Goal: Check status: Check status

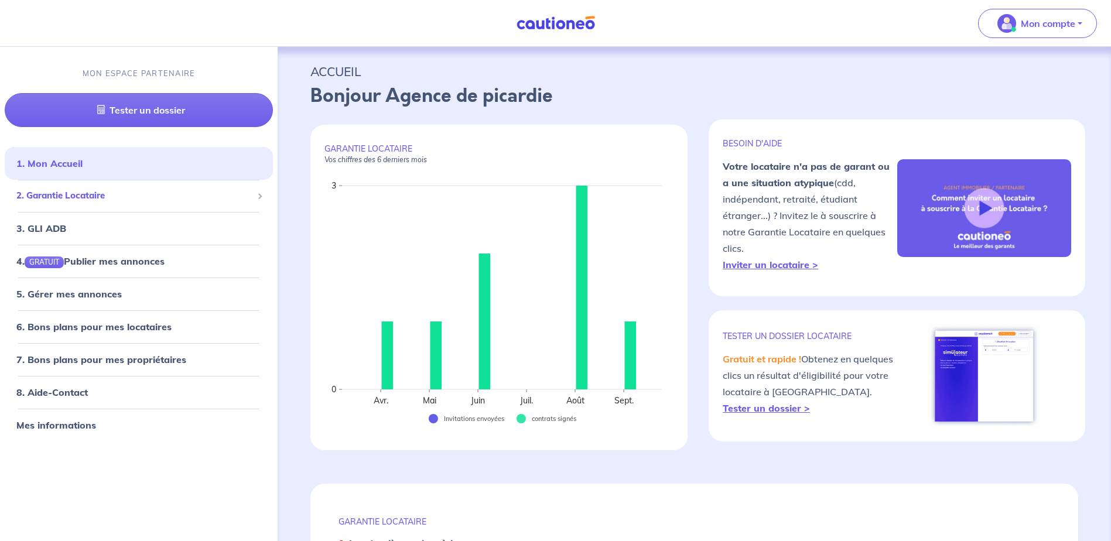
click at [72, 194] on span "2. Garantie Locataire" at bounding box center [134, 196] width 236 height 13
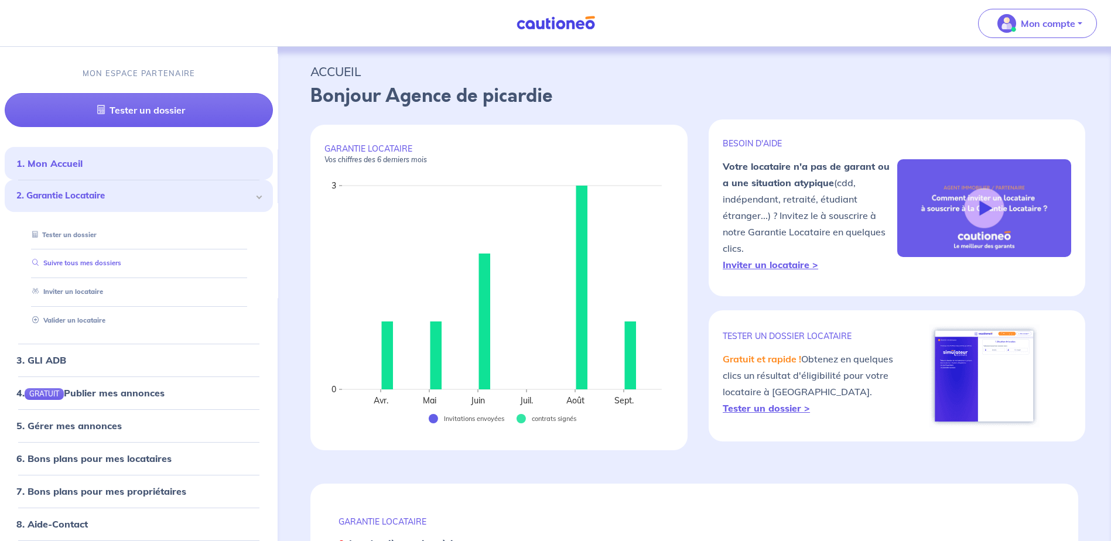
click at [70, 259] on link "Suivre tous mes dossiers" at bounding box center [75, 263] width 94 height 8
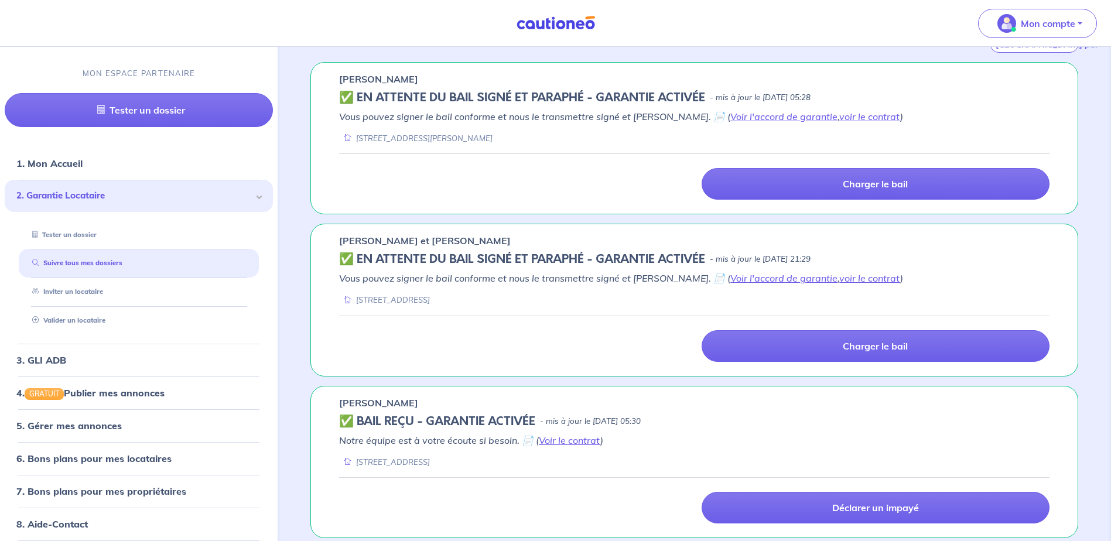
scroll to position [234, 0]
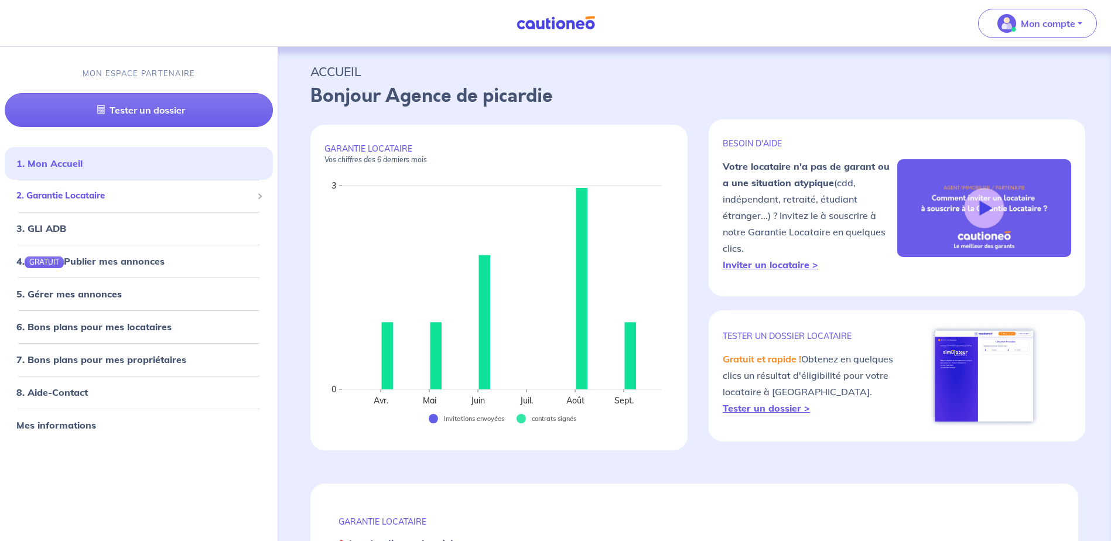
click at [73, 196] on span "2. Garantie Locataire" at bounding box center [134, 196] width 236 height 13
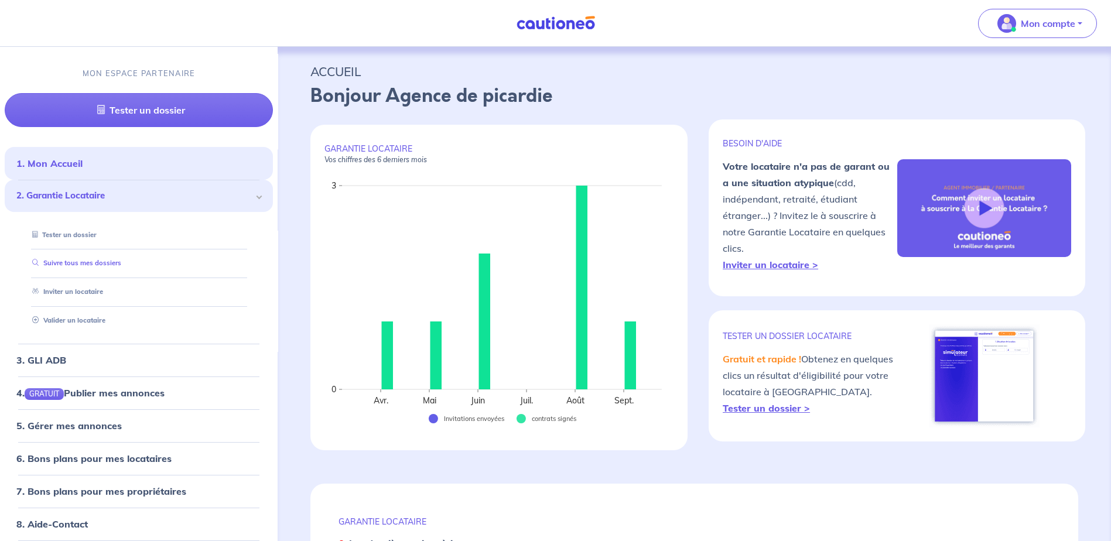
click at [67, 266] on link "Suivre tous mes dossiers" at bounding box center [75, 263] width 94 height 8
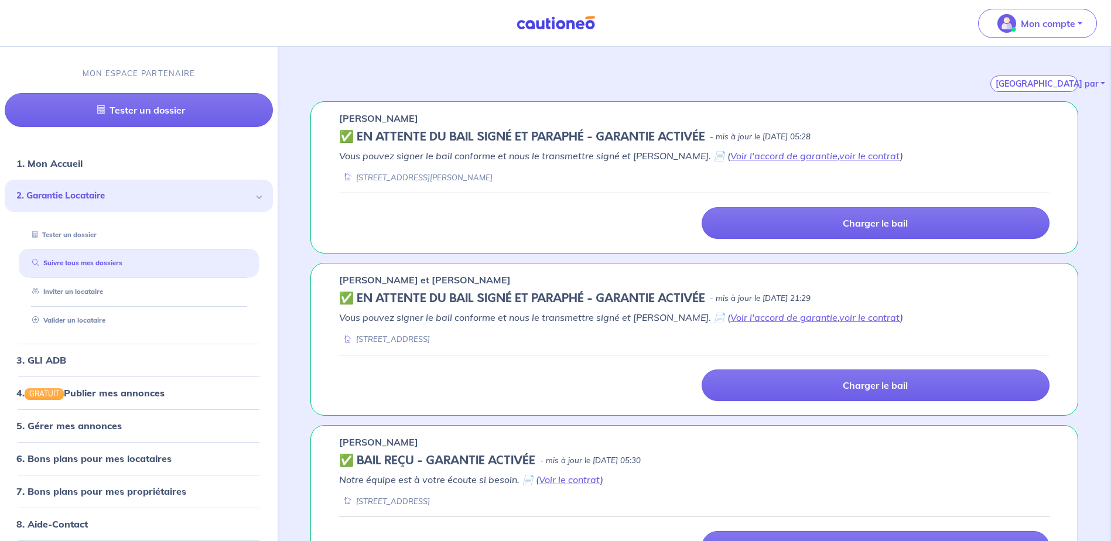
scroll to position [176, 0]
drag, startPoint x: 450, startPoint y: 313, endPoint x: 633, endPoint y: 313, distance: 182.7
click at [633, 313] on em "Vous pouvez signer le bail conforme et nous le transmettre signé et [PERSON_NAM…" at bounding box center [621, 317] width 564 height 12
click at [636, 313] on em "Vous pouvez signer le bail conforme et nous le transmettre signé et [PERSON_NAM…" at bounding box center [621, 317] width 564 height 12
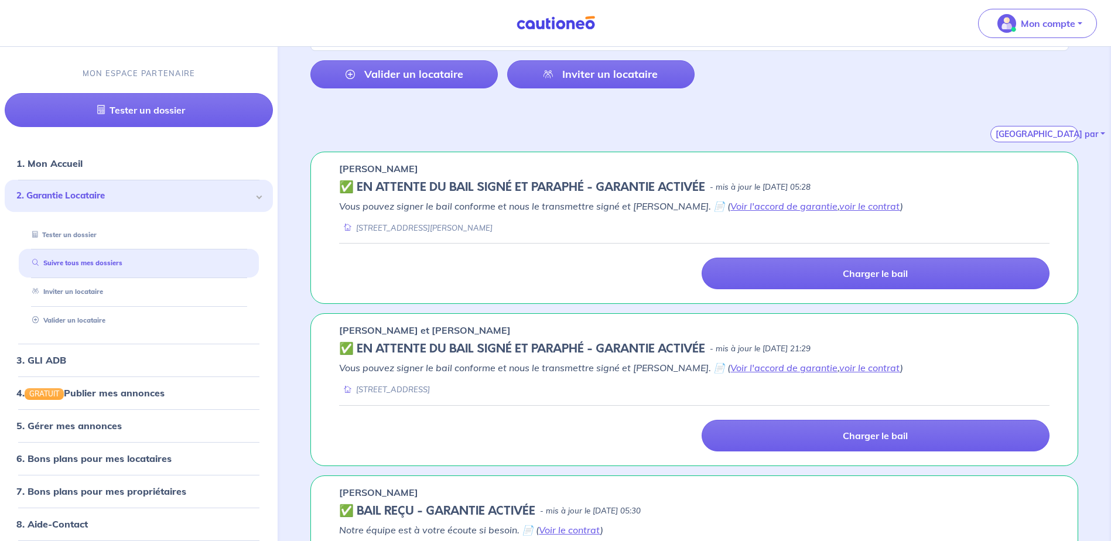
scroll to position [117, 0]
